Goal: Download file/media

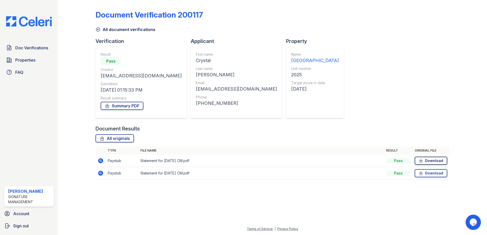
click at [430, 161] on link "Download" at bounding box center [430, 161] width 33 height 8
click at [438, 177] on link "Download" at bounding box center [430, 173] width 33 height 8
click at [135, 107] on link "Summary PDF" at bounding box center [122, 106] width 43 height 8
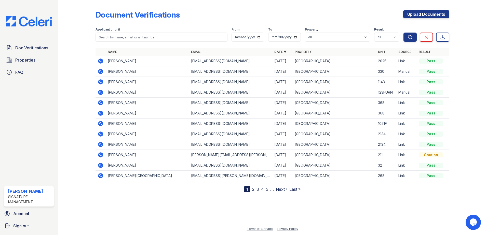
click at [99, 61] on icon at bounding box center [100, 61] width 5 height 5
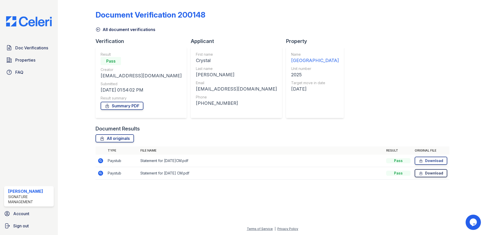
click at [437, 173] on link "Download" at bounding box center [430, 173] width 33 height 8
click at [430, 159] on link "Download" at bounding box center [430, 161] width 33 height 8
